Goal: Information Seeking & Learning: Learn about a topic

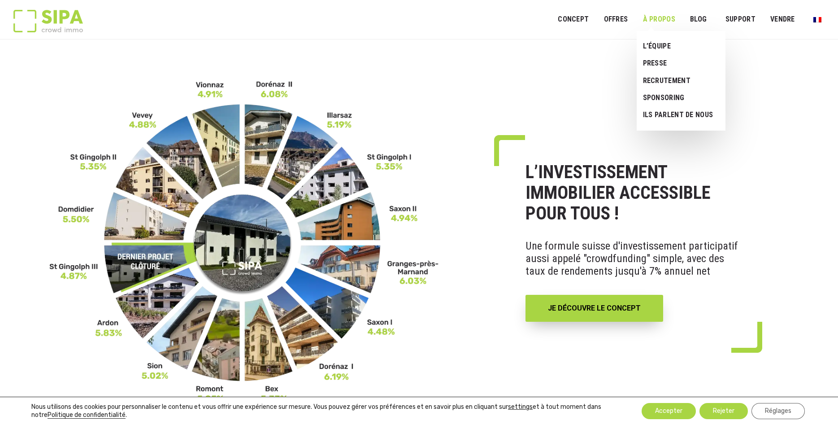
click at [668, 20] on link "À PROPOS" at bounding box center [659, 19] width 44 height 20
click at [658, 46] on link "L’ÉQUIPE" at bounding box center [678, 46] width 82 height 17
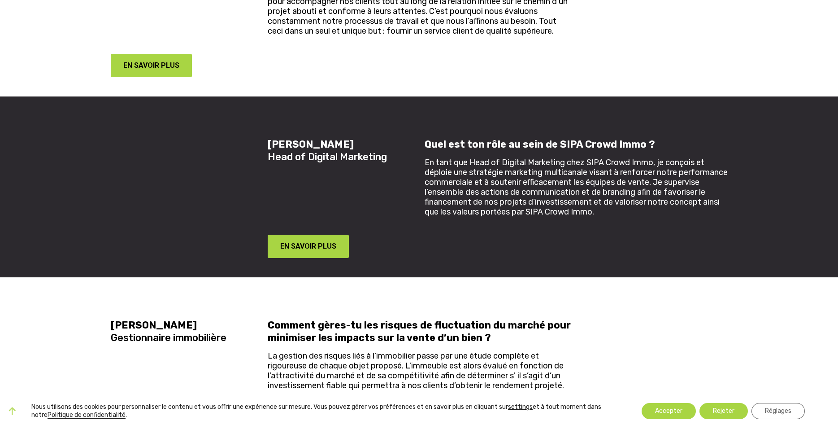
scroll to position [1692, 0]
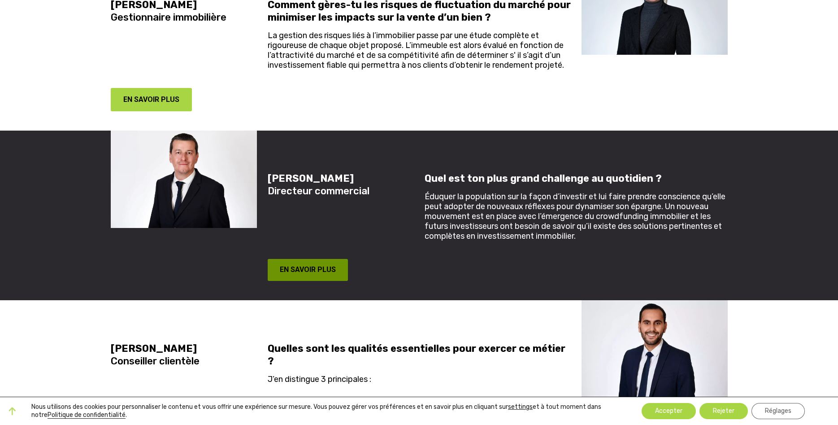
click at [315, 261] on button "EN SAVOIR PLUS" at bounding box center [308, 270] width 81 height 22
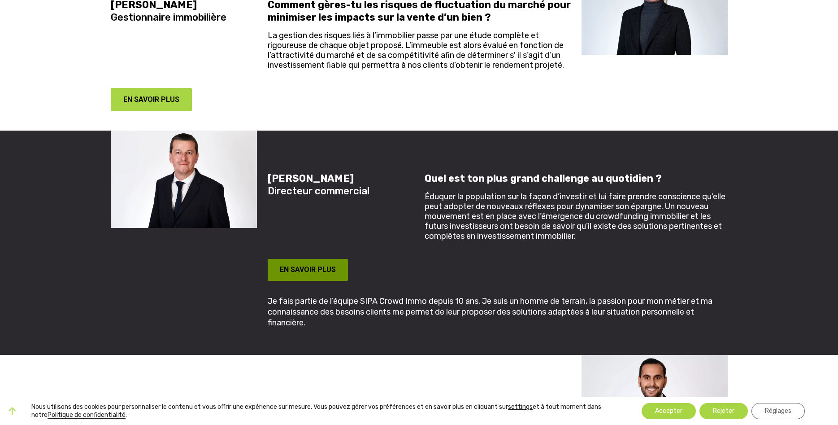
click at [315, 265] on button "EN SAVOIR PLUS" at bounding box center [308, 270] width 81 height 22
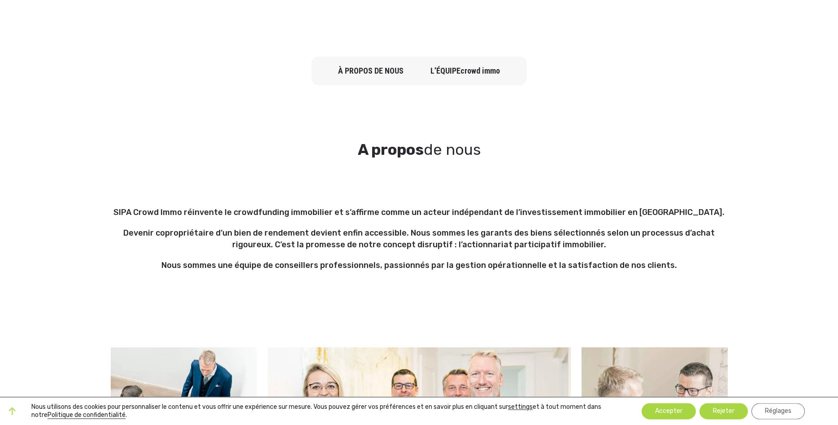
scroll to position [366, 0]
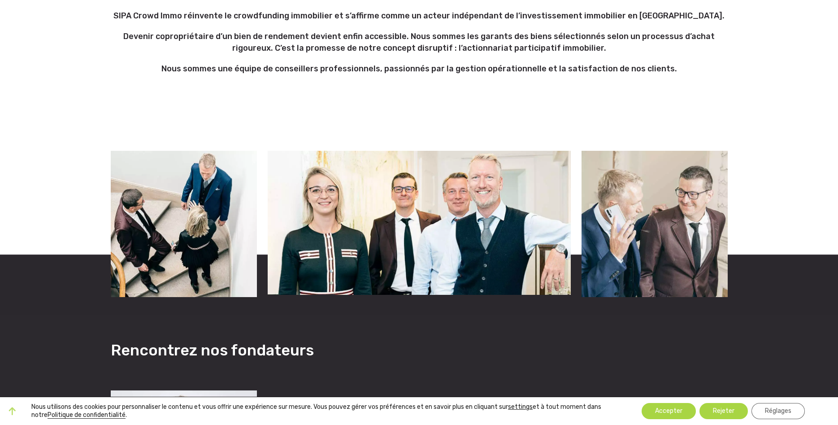
click at [394, 175] on img at bounding box center [419, 223] width 303 height 144
click at [710, 194] on img at bounding box center [655, 224] width 146 height 146
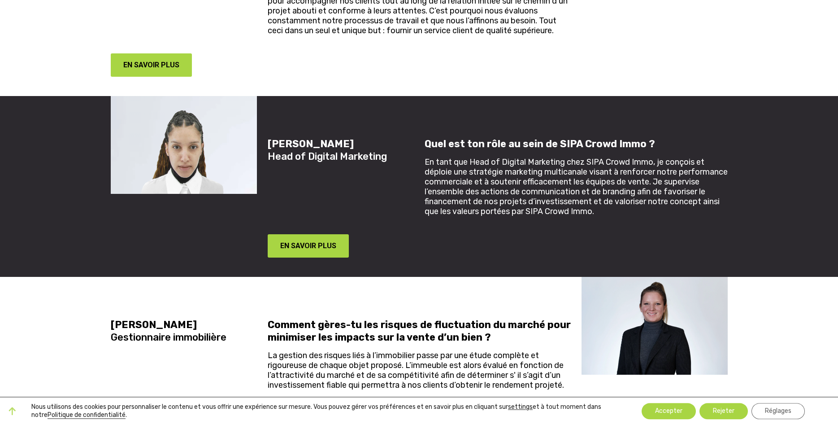
scroll to position [1372, 0]
drag, startPoint x: 361, startPoint y: 145, endPoint x: 270, endPoint y: 145, distance: 91.0
click at [270, 145] on h5 "[PERSON_NAME] Head of Digital Marketing" at bounding box center [341, 150] width 146 height 25
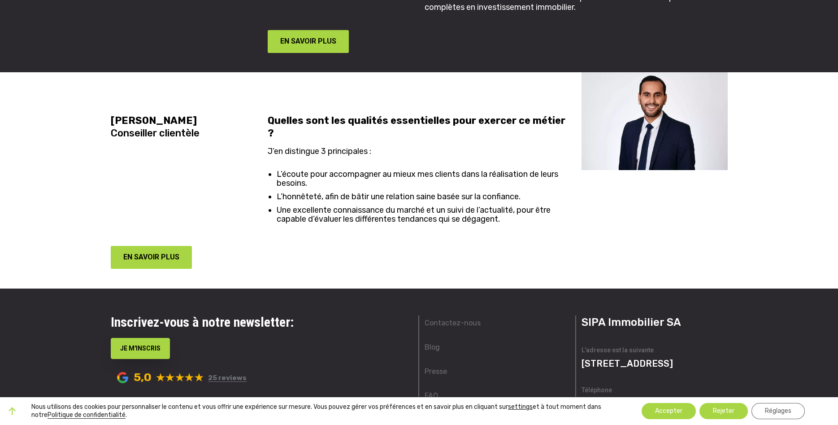
scroll to position [2047, 0]
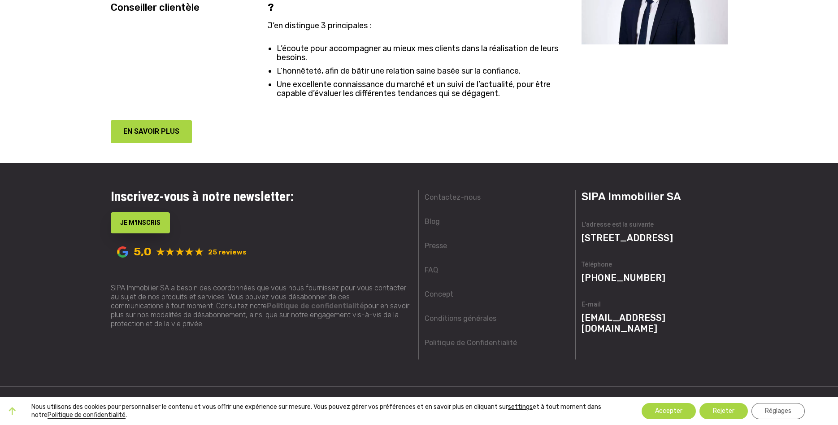
click at [228, 248] on link "25 reviews" at bounding box center [227, 252] width 39 height 8
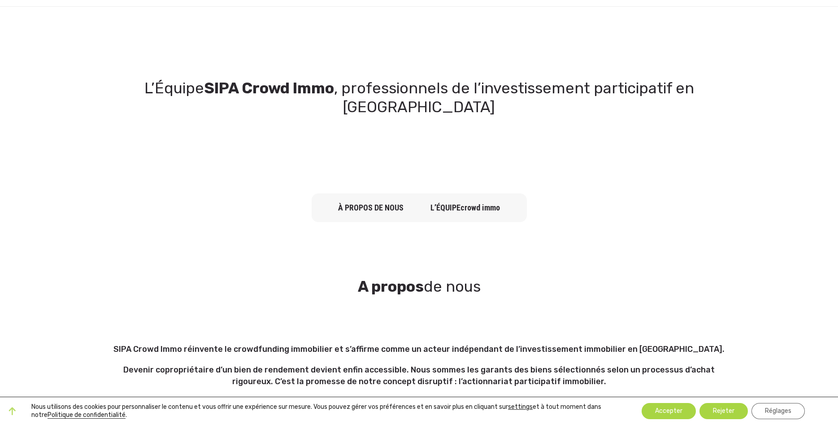
scroll to position [0, 0]
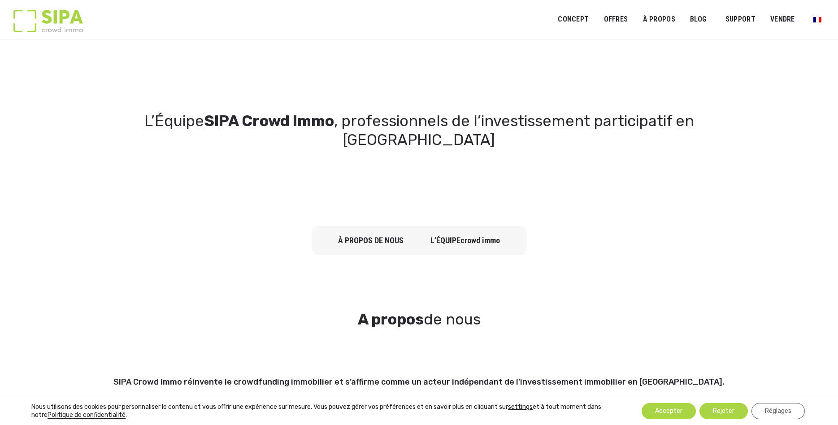
drag, startPoint x: 625, startPoint y: 170, endPoint x: 616, endPoint y: 185, distance: 17.3
click at [626, 171] on section "L’Équipe SIPA Crowd Immo , professionnels de l’investissement participatif en […" at bounding box center [419, 130] width 838 height 155
click at [567, 19] on link "Concept" at bounding box center [573, 19] width 43 height 20
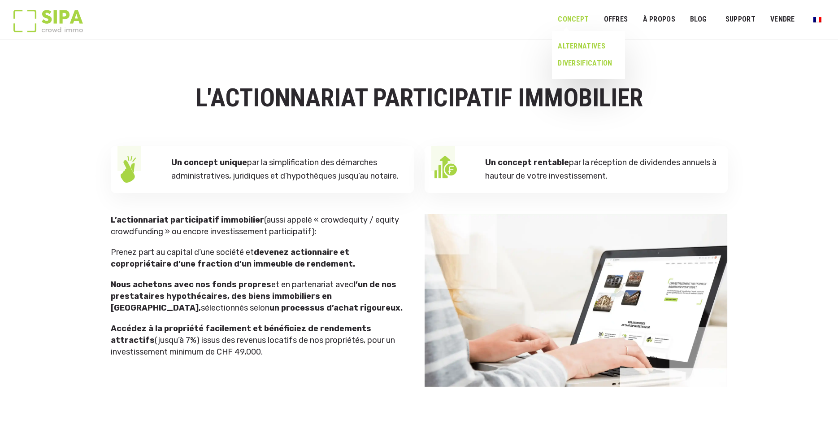
click at [586, 42] on link "ALTERNATIVES" at bounding box center [585, 46] width 66 height 17
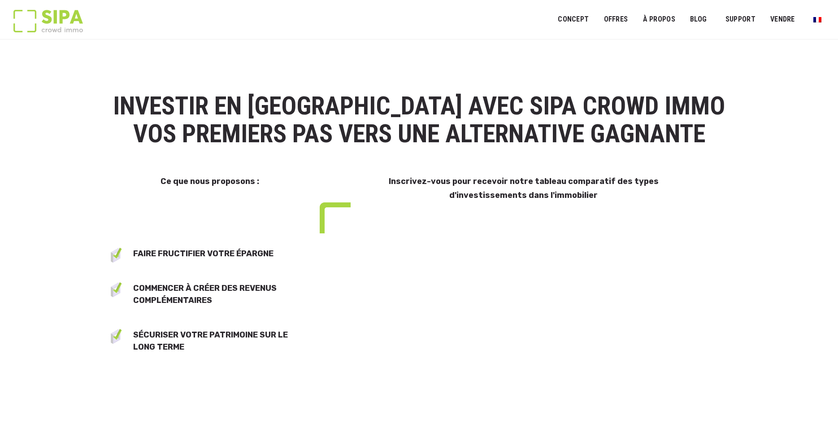
scroll to position [274, 0]
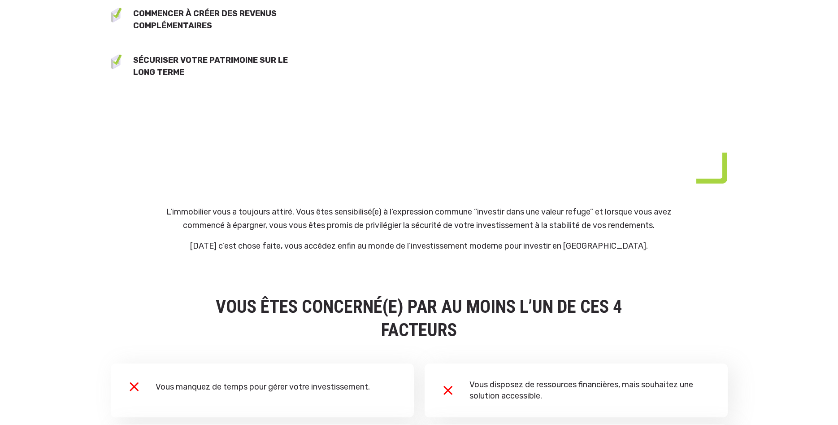
select select "**"
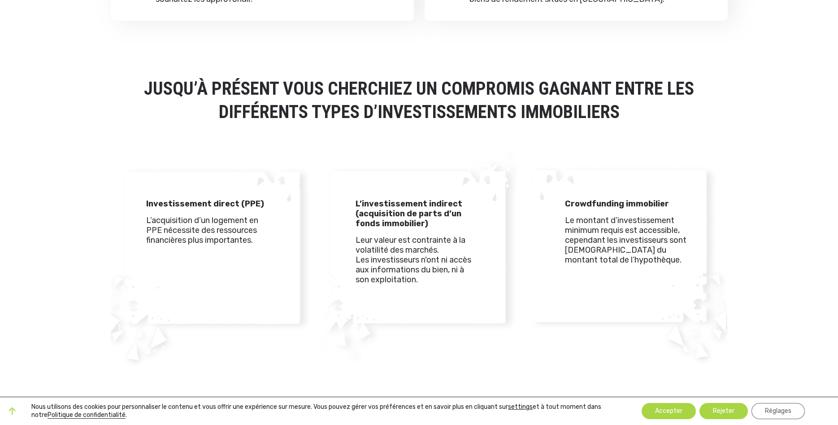
scroll to position [961, 0]
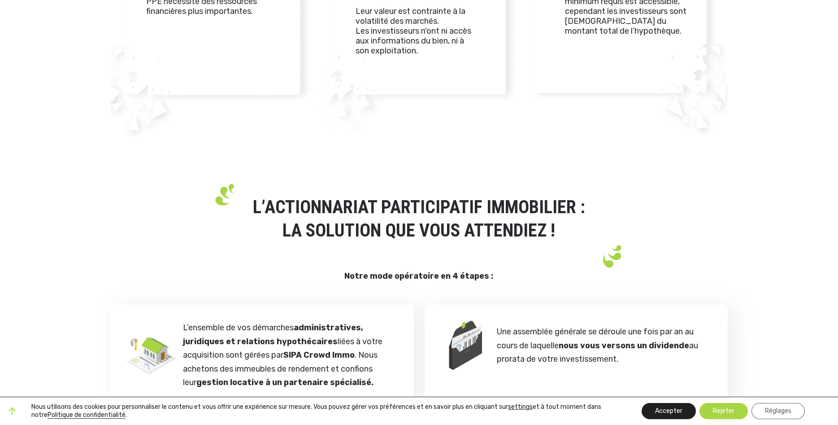
click at [674, 409] on button "Accepter" at bounding box center [669, 411] width 54 height 16
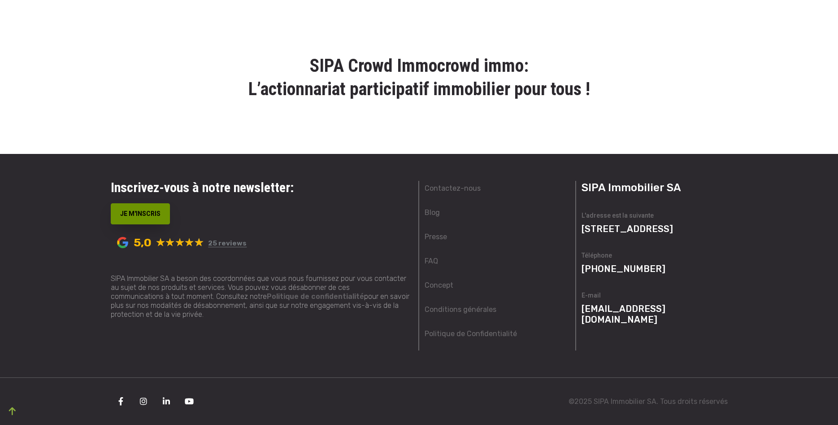
scroll to position [2155, 0]
click at [429, 257] on link "FAQ" at bounding box center [431, 261] width 13 height 11
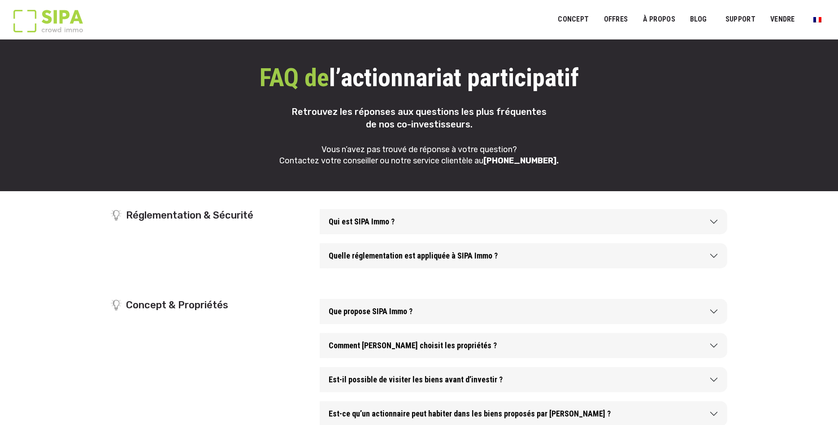
click at [413, 214] on button "Qui est SIPA Immo ?" at bounding box center [524, 221] width 408 height 25
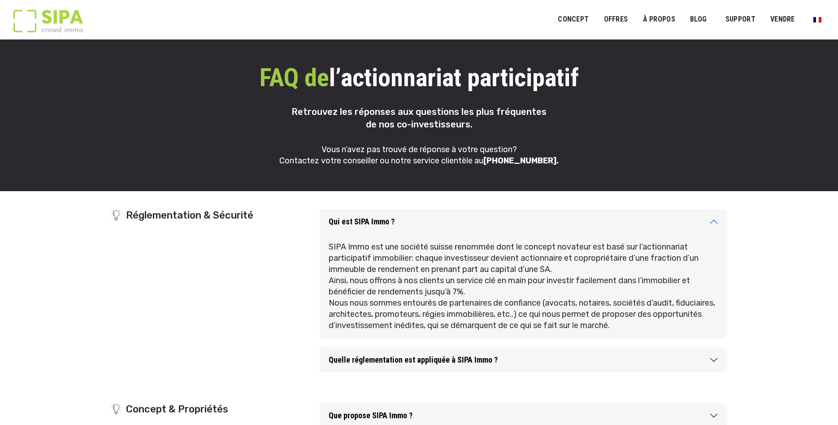
click at [410, 213] on button "Qui est SIPA Immo ?" at bounding box center [524, 221] width 408 height 25
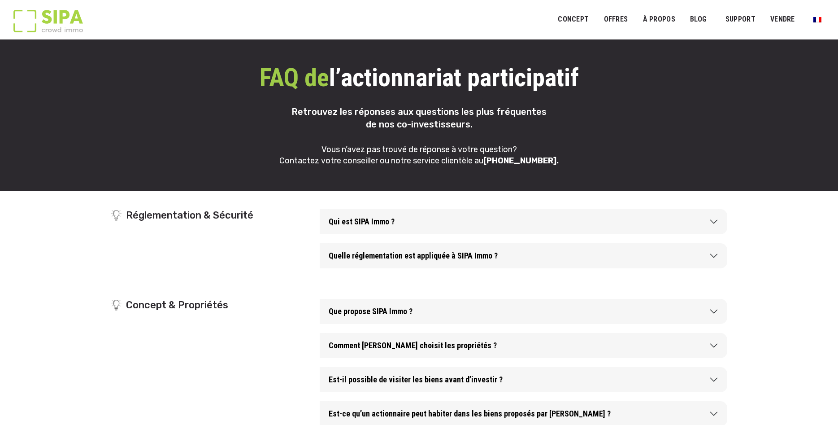
click at [382, 249] on button "Quelle réglementation est appliquée à SIPA Immo ?" at bounding box center [524, 255] width 408 height 25
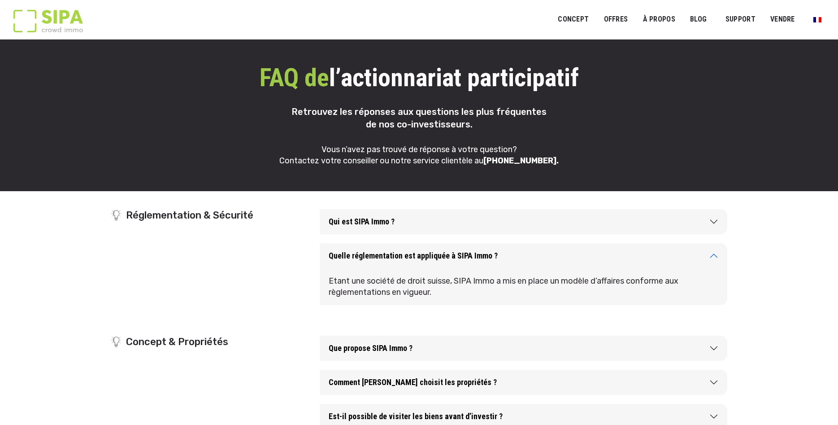
click at [425, 260] on button "Quelle réglementation est appliquée à SIPA Immo ?" at bounding box center [524, 255] width 408 height 25
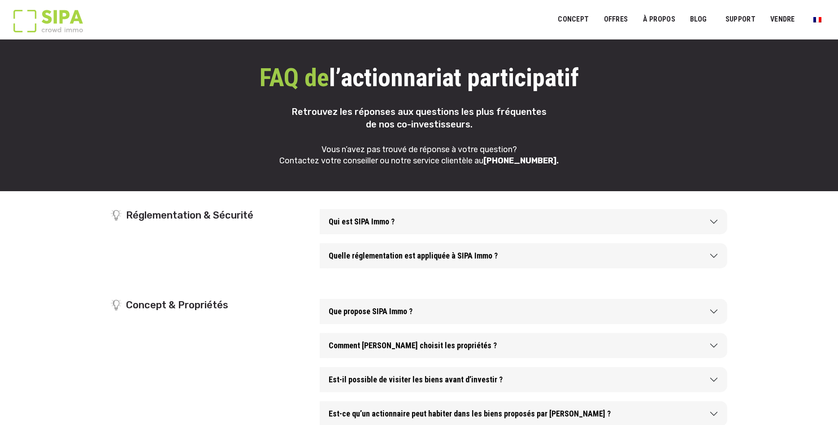
click at [376, 305] on button "Que propose SIPA Immo ?" at bounding box center [524, 311] width 408 height 25
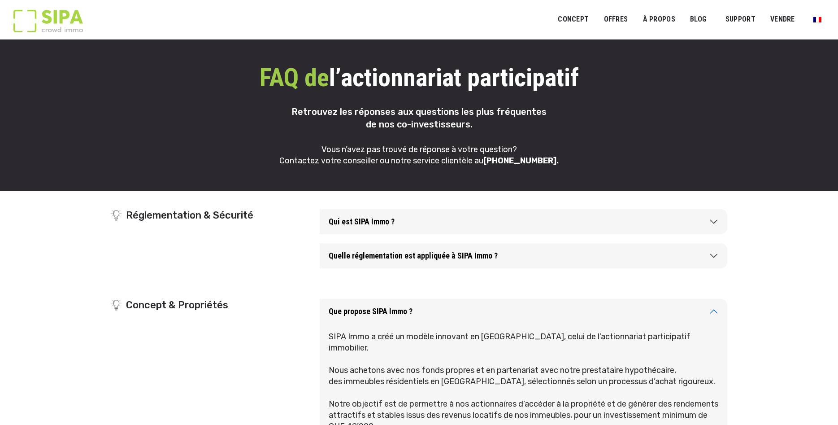
click at [376, 308] on button "Que propose SIPA Immo ?" at bounding box center [524, 311] width 408 height 25
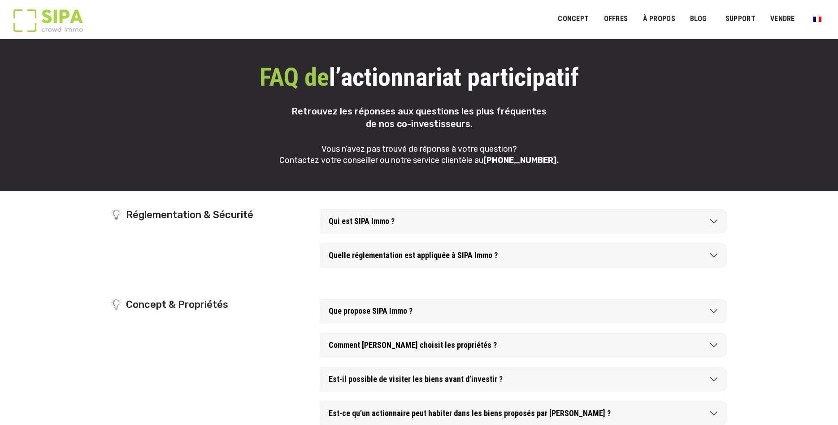
scroll to position [137, 0]
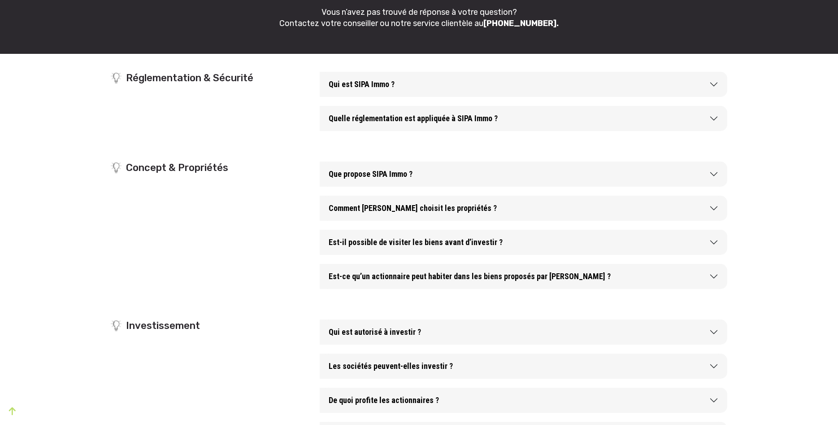
click at [428, 213] on button "Comment SIPA Immo choisit les propriétés ?" at bounding box center [524, 208] width 408 height 25
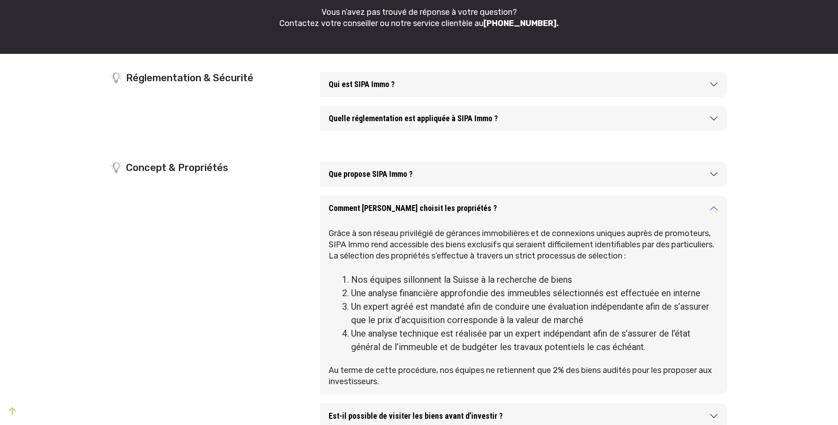
click at [396, 209] on button "Comment SIPA Immo choisit les propriétés ?" at bounding box center [524, 208] width 408 height 25
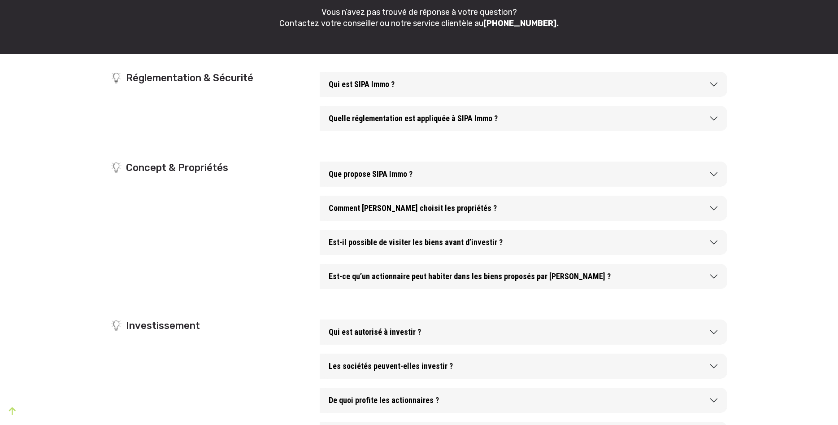
click at [408, 206] on button "Comment SIPA Immo choisit les propriétés ?" at bounding box center [524, 208] width 408 height 25
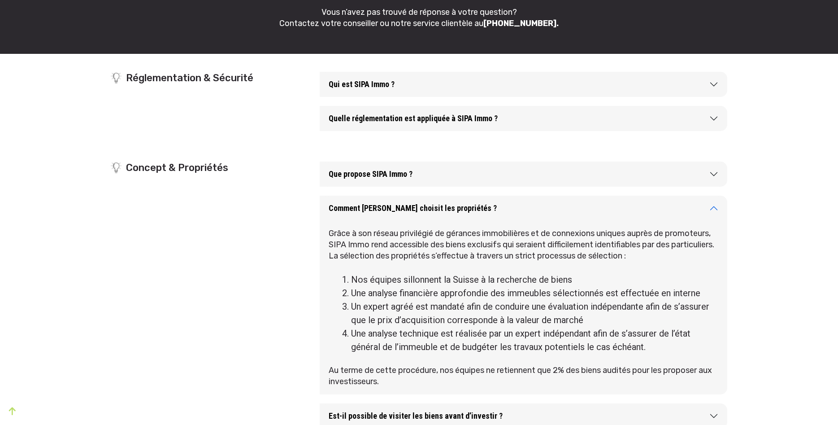
click at [408, 204] on button "Comment SIPA Immo choisit les propriétés ?" at bounding box center [524, 208] width 408 height 25
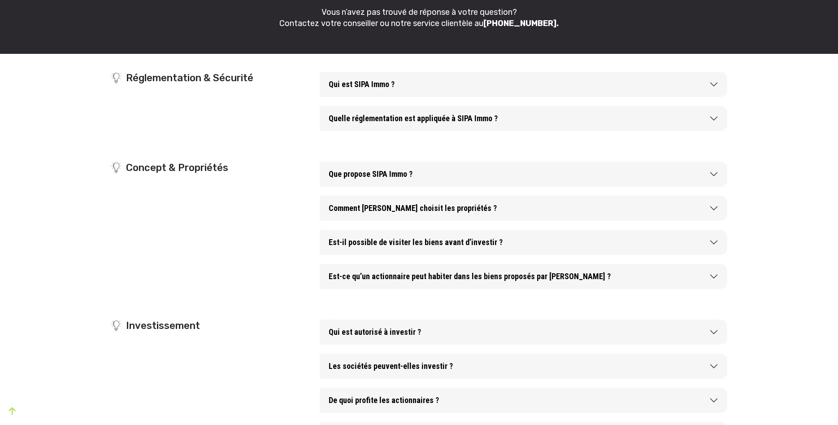
click at [379, 337] on button "Qui est autorisé à investir ?" at bounding box center [524, 331] width 408 height 25
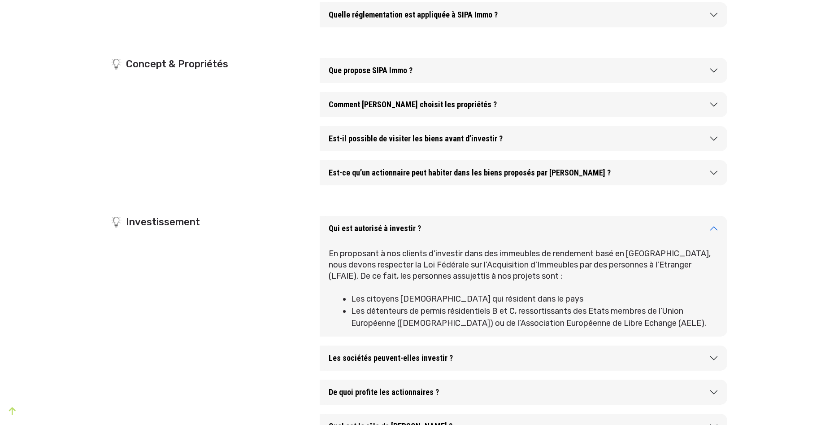
scroll to position [320, 0]
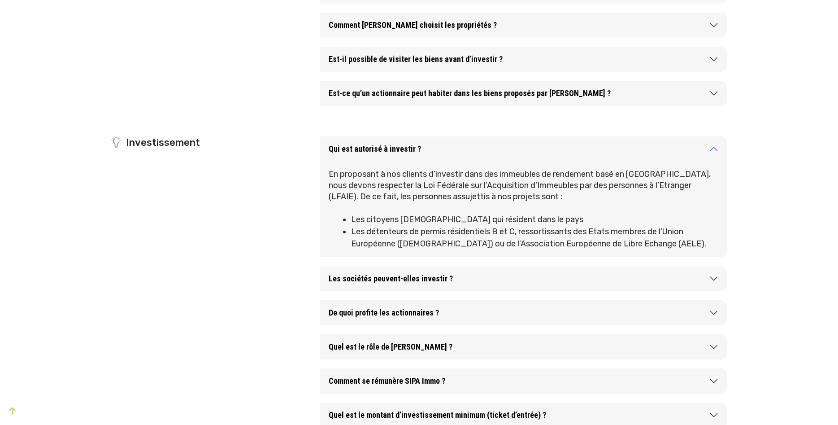
click at [409, 276] on button "Les sociétés peuvent-elles investir ?" at bounding box center [524, 278] width 408 height 25
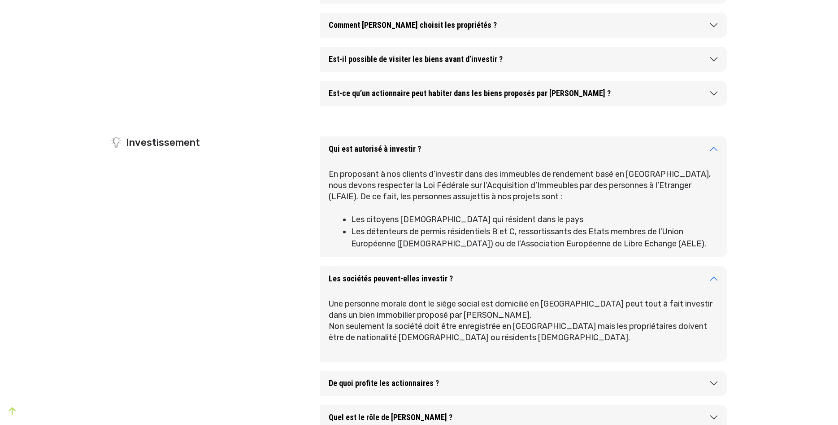
click at [408, 274] on button "Les sociétés peuvent-elles investir ?" at bounding box center [524, 278] width 408 height 25
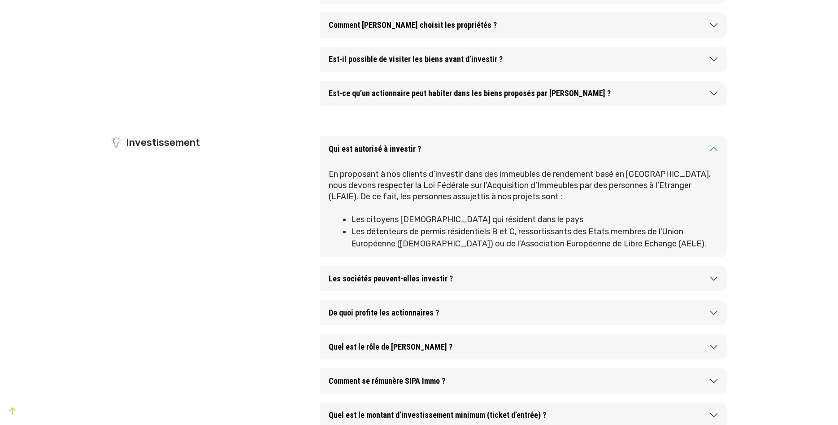
click at [376, 284] on button "Les sociétés peuvent-elles investir ?" at bounding box center [524, 278] width 408 height 25
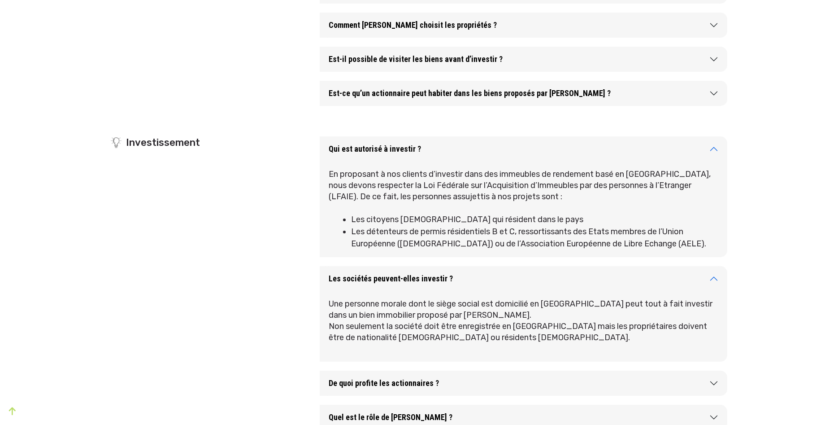
click at [375, 279] on button "Les sociétés peuvent-elles investir ?" at bounding box center [524, 278] width 408 height 25
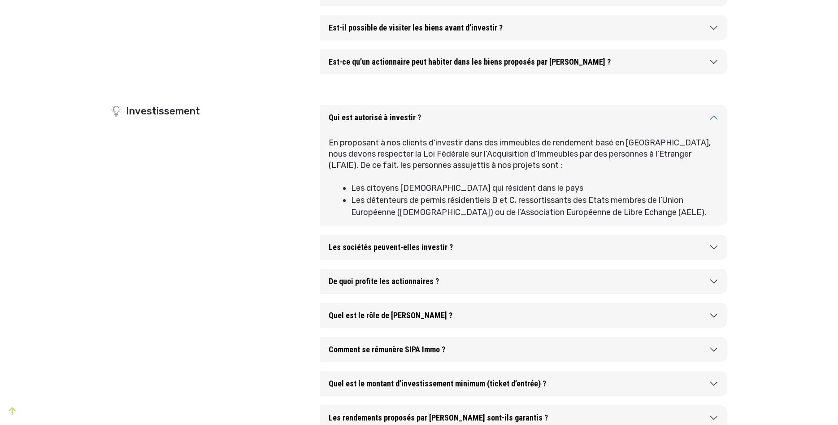
scroll to position [366, 0]
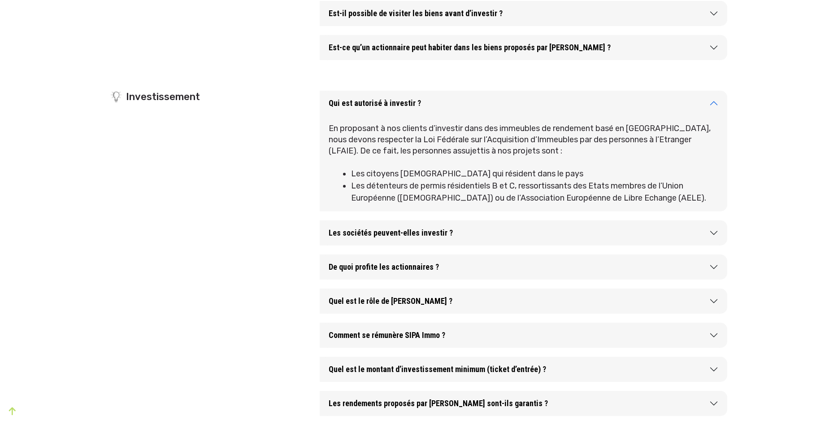
click at [365, 266] on button "De quoi profite les actionnaires ?" at bounding box center [524, 266] width 408 height 25
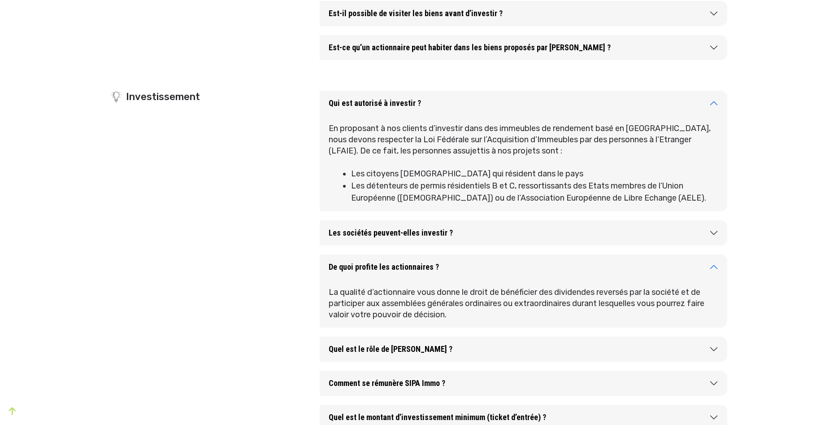
click at [364, 264] on button "De quoi profite les actionnaires ?" at bounding box center [524, 266] width 408 height 25
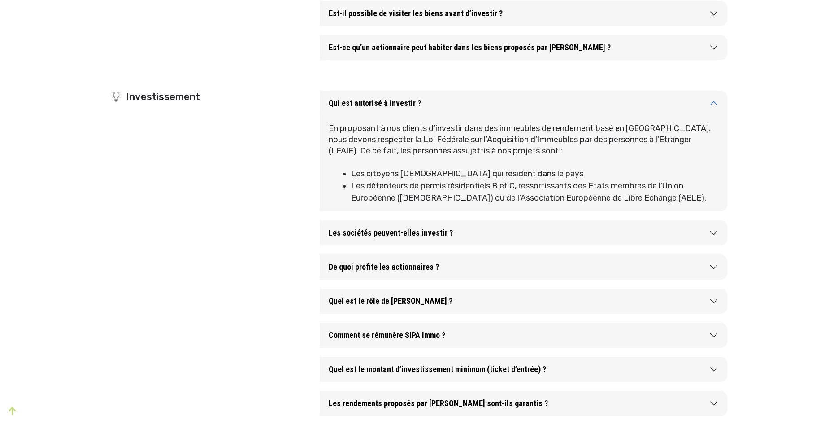
click at [383, 301] on button "Quel est le rôle de SIPA Immo ?" at bounding box center [524, 300] width 408 height 25
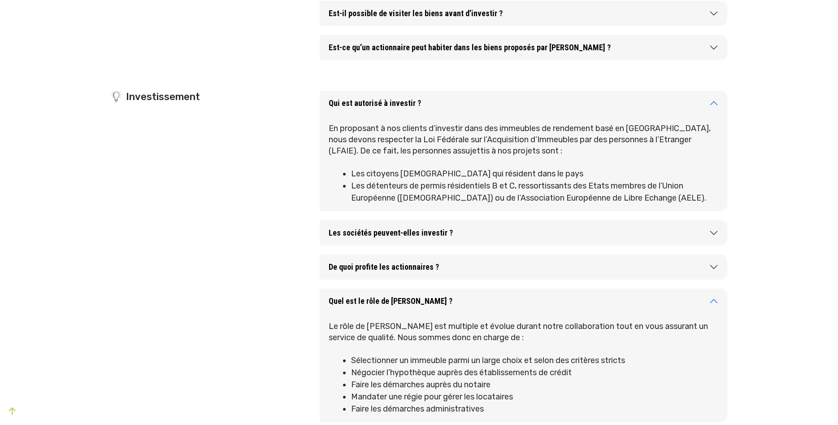
click at [381, 300] on button "Quel est le rôle de SIPA Immo ?" at bounding box center [524, 300] width 408 height 25
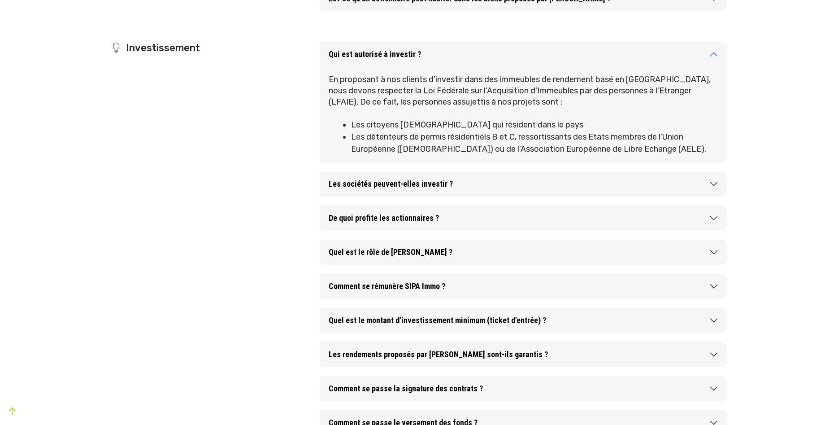
scroll to position [503, 0]
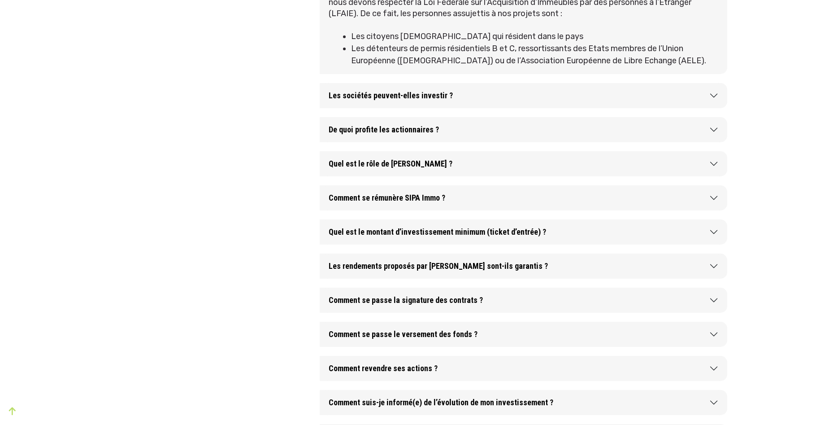
click at [402, 199] on button "Comment se rémunère SIPA Immo ?" at bounding box center [524, 197] width 408 height 25
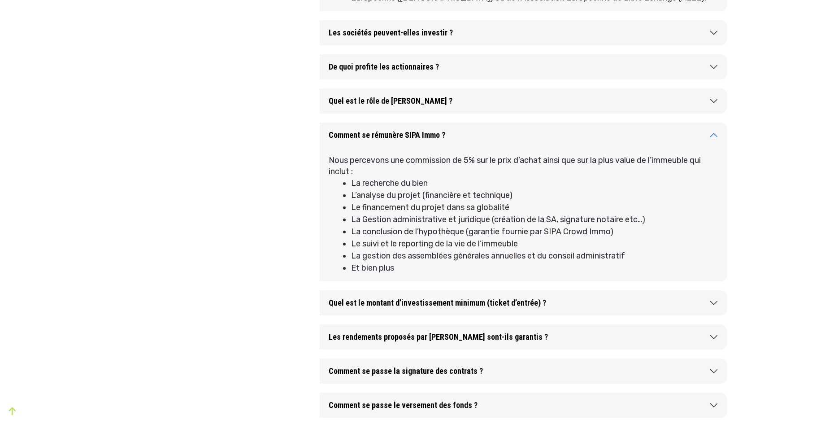
scroll to position [640, 0]
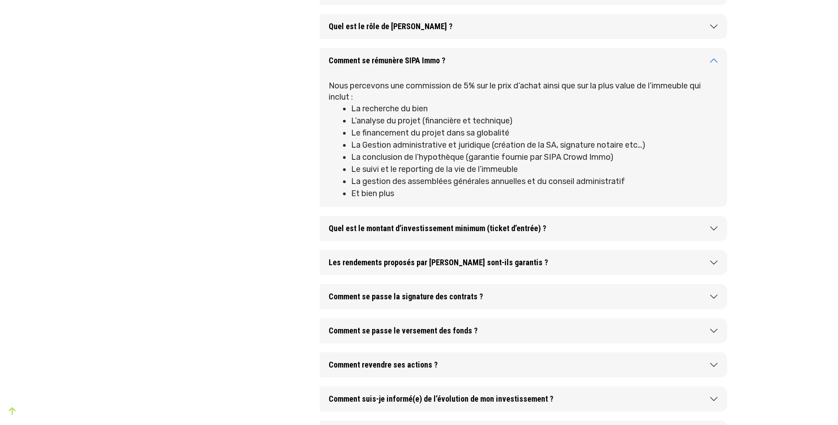
click at [402, 226] on button "Quel est le montant d’investissement minimum (ticket d’entrée) ?" at bounding box center [524, 228] width 408 height 25
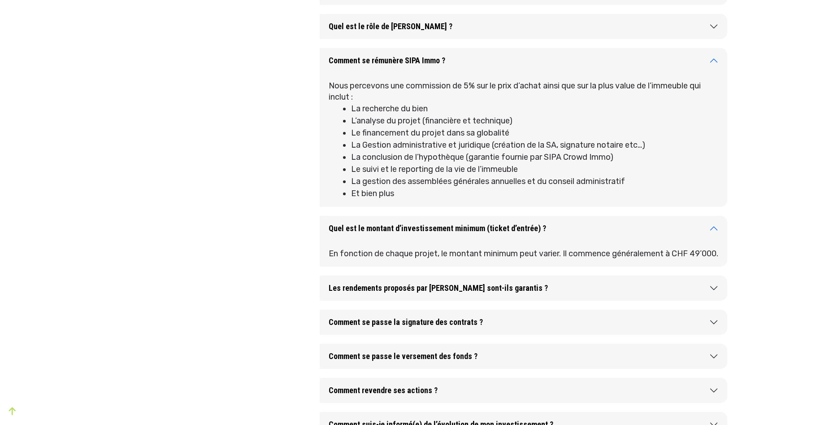
click at [405, 227] on button "Quel est le montant d’investissement minimum (ticket d’entrée) ?" at bounding box center [524, 228] width 408 height 25
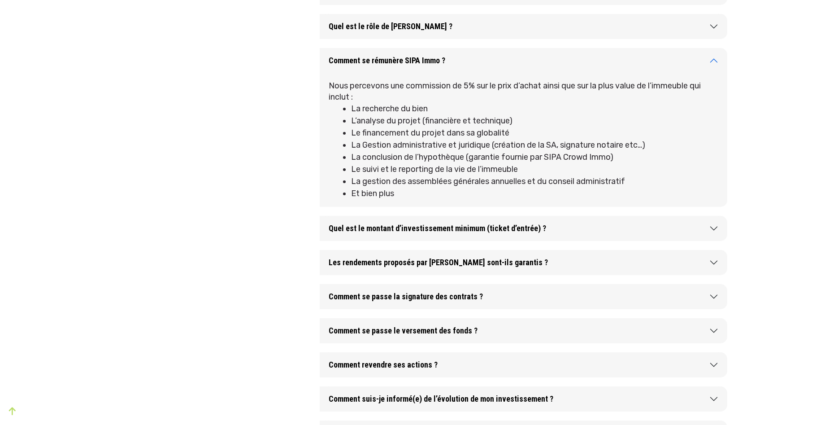
click at [394, 230] on button "Quel est le montant d’investissement minimum (ticket d’entrée) ?" at bounding box center [524, 228] width 408 height 25
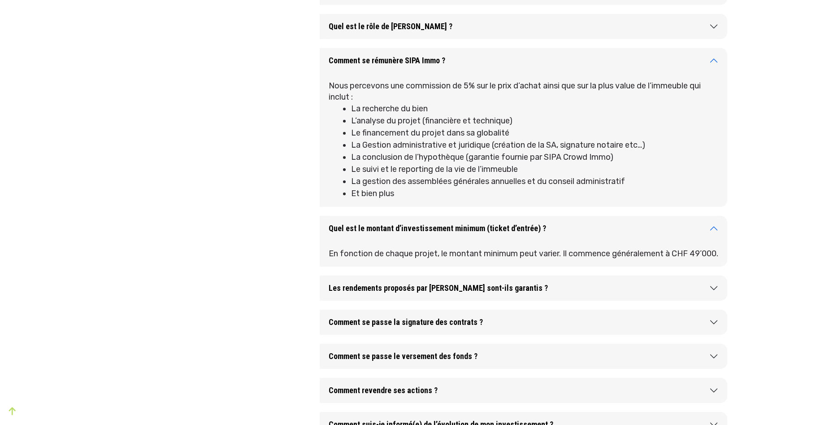
click at [400, 229] on button "Quel est le montant d’investissement minimum (ticket d’entrée) ?" at bounding box center [524, 228] width 408 height 25
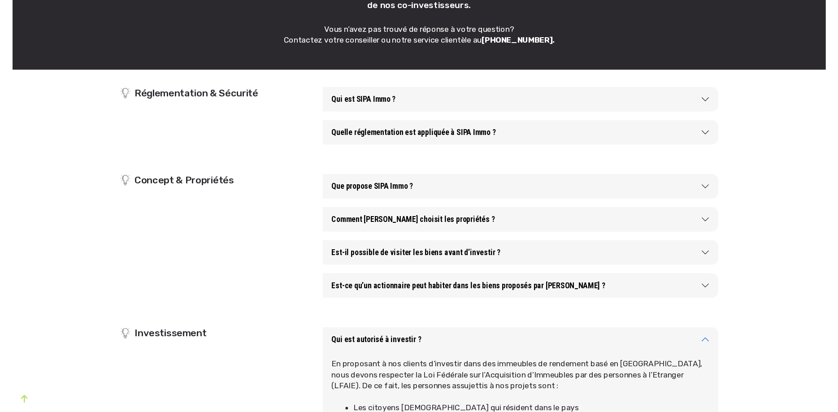
scroll to position [137, 0]
